Goal: Task Accomplishment & Management: Manage account settings

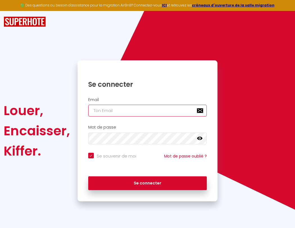
type input "l"
checkbox input "true"
type input "le"
checkbox input "true"
type input "les"
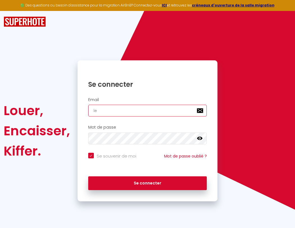
checkbox input "true"
type input "lesp"
checkbox input "true"
type input "lespa"
checkbox input "true"
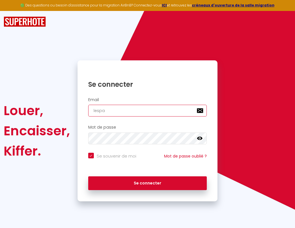
type input "lespac"
checkbox input "true"
type input "lespace"
checkbox input "true"
type input "l"
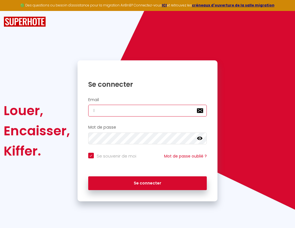
checkbox input "true"
type input "lespaced"
checkbox input "true"
type input "le"
checkbox input "true"
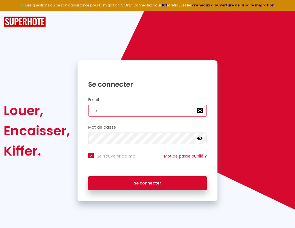
type input "lespacede"
checkbox input "true"
type input "les"
checkbox input "true"
type input "lespacedet"
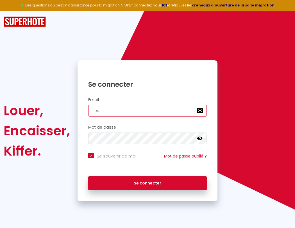
checkbox input "true"
type input "lesp"
checkbox input "true"
type input "lespacedete"
checkbox input "true"
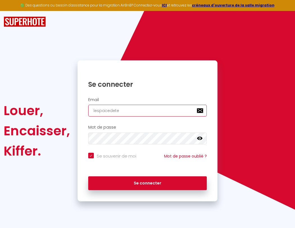
type input "lespa"
checkbox input "true"
type input "lespacedeten"
checkbox input "true"
type input "lespacedetent"
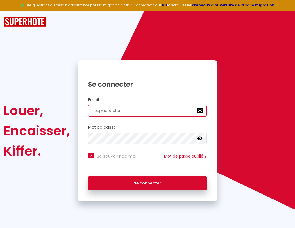
checkbox input "true"
type input "lespacedetente"
checkbox input "true"
type input "lespacedetente@"
checkbox input "true"
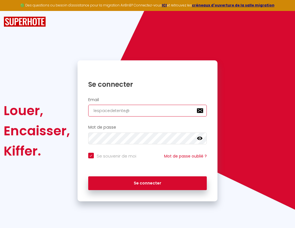
type input "lespacedetente@g"
checkbox input "true"
type input "lespacedetente@gm"
checkbox input "true"
type input "lespacedetente@gma"
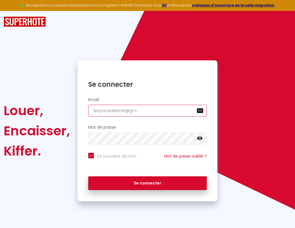
checkbox input "true"
type input "lespacedetente@gmai"
checkbox input "true"
type input "[EMAIL_ADDRESS]"
checkbox input "true"
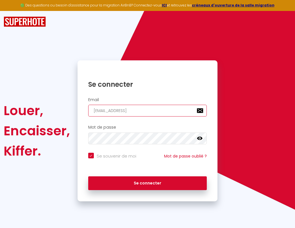
type input "[EMAIL_ADDRESS]."
checkbox input "true"
type input "lespacedetente@gmail.c"
checkbox input "true"
type input "[EMAIL_ADDRESS][DOMAIN_NAME]"
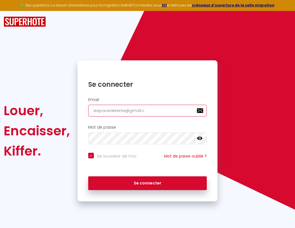
checkbox input "true"
type input "[EMAIL_ADDRESS][DOMAIN_NAME]"
checkbox input "true"
type input "lespacedetente@gma"
checkbox input "true"
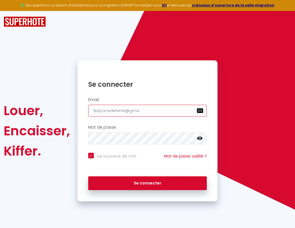
type input "lespacedetente@gmai"
checkbox input "true"
type input "[EMAIL_ADDRESS]"
checkbox input "true"
type input "[EMAIL_ADDRESS]."
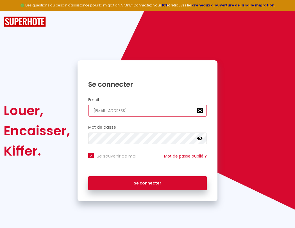
checkbox input "true"
type input "lespacedetente@gmail.c"
checkbox input "true"
type input "[EMAIL_ADDRESS][DOMAIN_NAME]"
checkbox input "true"
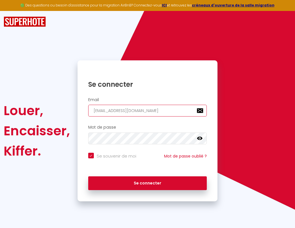
type input "[EMAIL_ADDRESS][DOMAIN_NAME]"
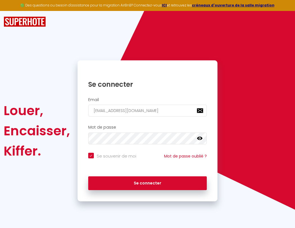
checkbox input "true"
